Goal: Navigation & Orientation: Find specific page/section

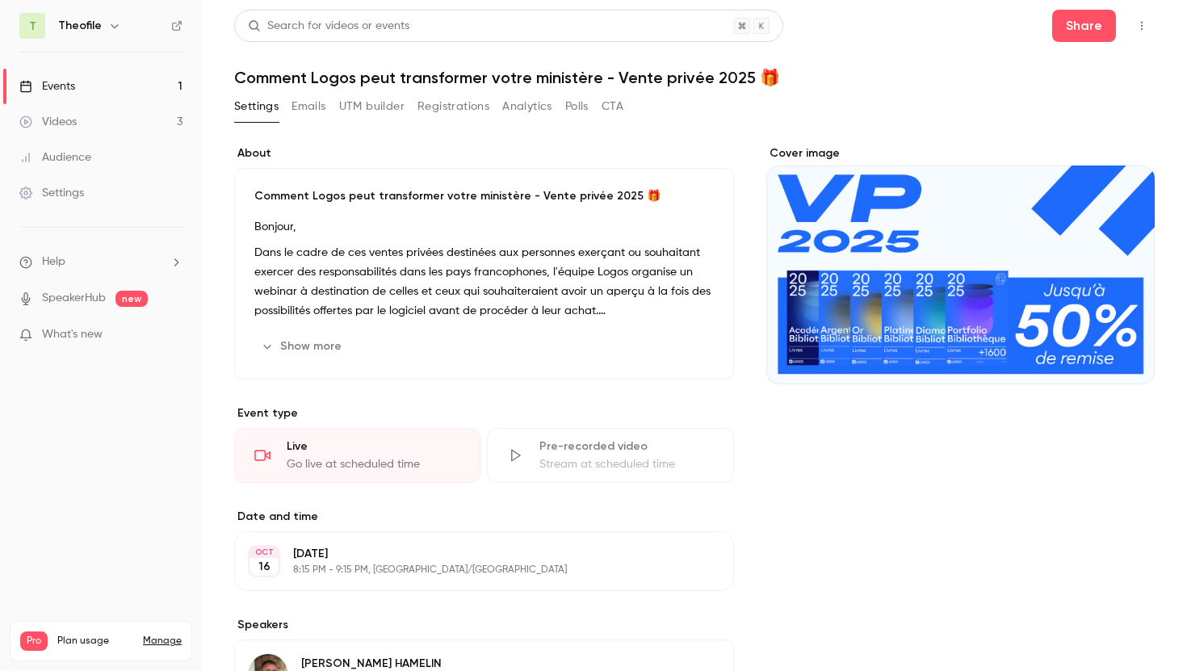
click at [51, 88] on div "Events" at bounding box center [47, 86] width 56 height 16
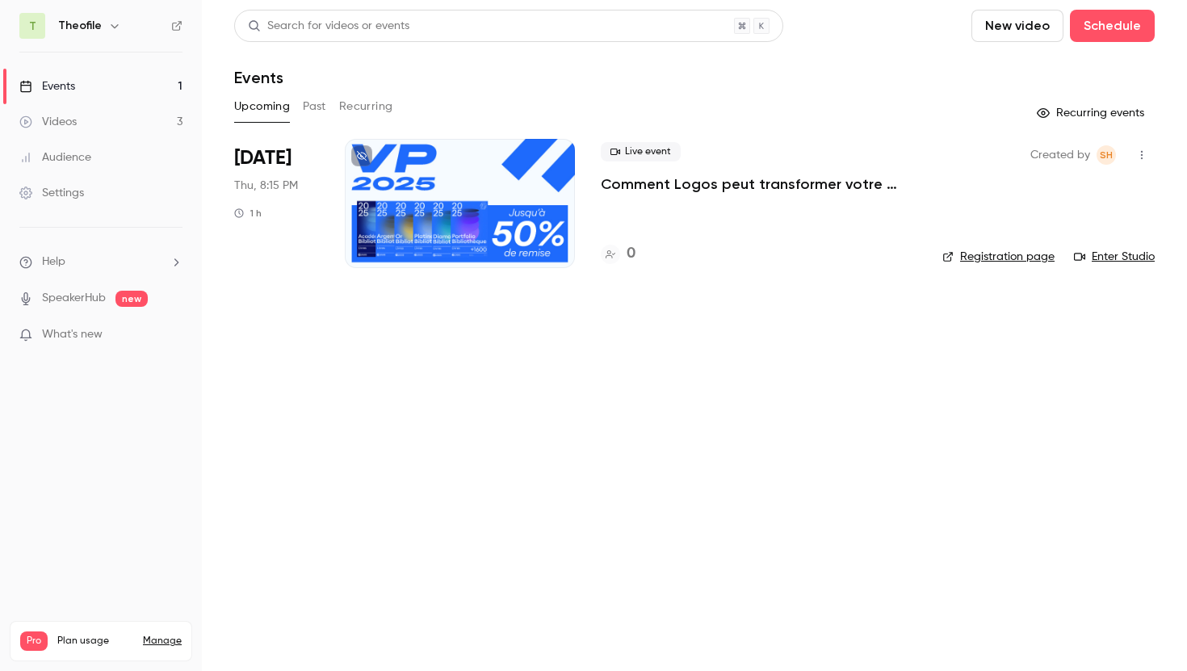
click at [317, 107] on button "Past" at bounding box center [314, 107] width 23 height 26
